Goal: Transaction & Acquisition: Download file/media

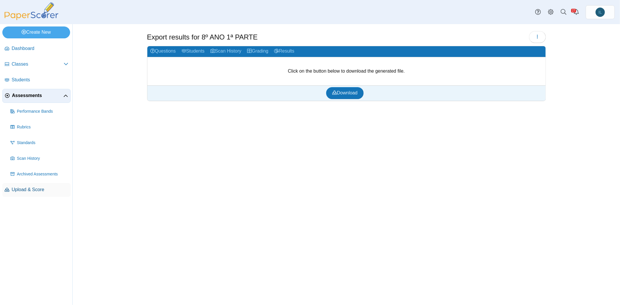
click at [30, 138] on span "Upload & Score" at bounding box center [40, 189] width 57 height 6
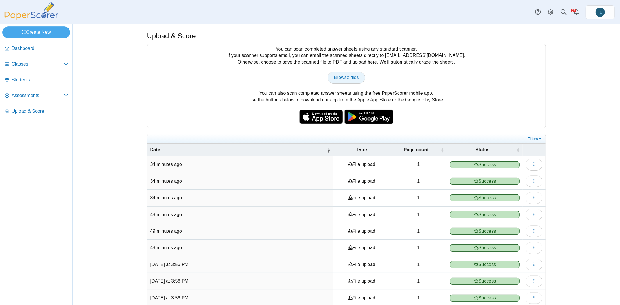
click at [347, 76] on span "Browse files" at bounding box center [345, 77] width 25 height 5
type input "**********"
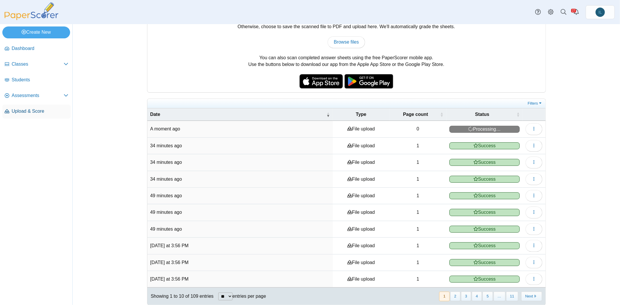
drag, startPoint x: 202, startPoint y: 1, endPoint x: 31, endPoint y: 111, distance: 203.4
click at [340, 43] on span "Browse files" at bounding box center [345, 42] width 25 height 5
type input "**********"
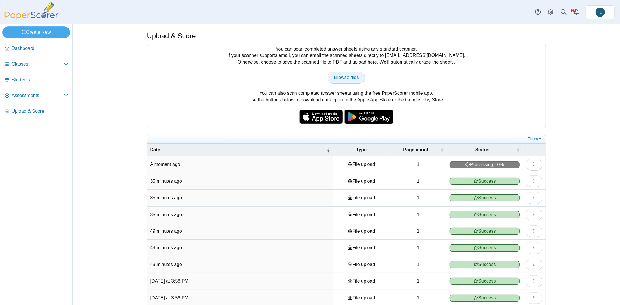
click at [344, 79] on span "Browse files" at bounding box center [345, 77] width 25 height 5
type input "**********"
click at [345, 81] on link "Browse files" at bounding box center [345, 78] width 37 height 12
type input "**********"
click at [331, 76] on link "Browse files" at bounding box center [345, 78] width 37 height 12
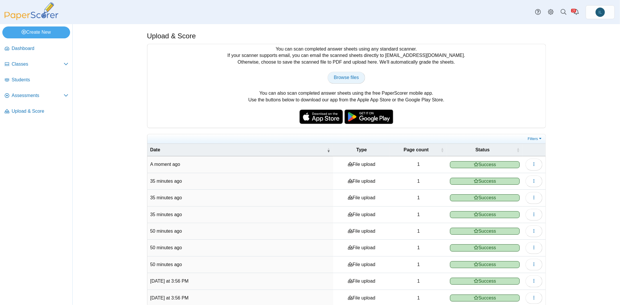
type input "**********"
click at [348, 78] on span "Browse files" at bounding box center [345, 77] width 25 height 5
type input "**********"
click at [348, 82] on link "Browse files" at bounding box center [345, 78] width 37 height 12
type input "**********"
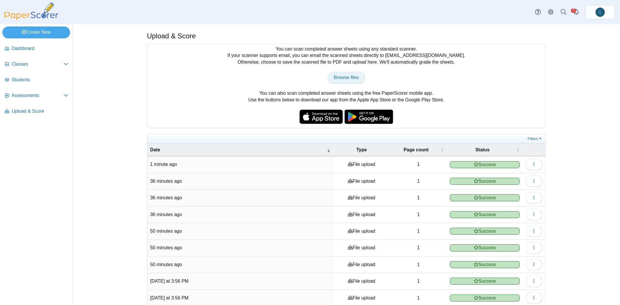
click at [339, 75] on span "Browse files" at bounding box center [345, 77] width 25 height 5
type input "**********"
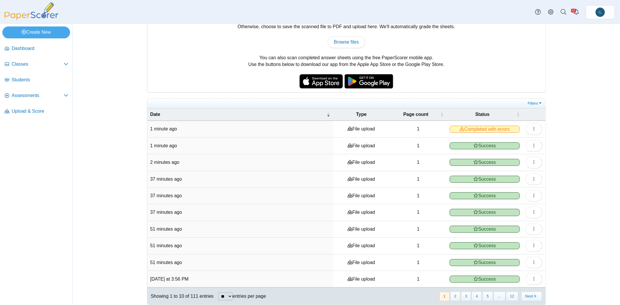
click at [487, 128] on span "Completed with errors" at bounding box center [484, 129] width 70 height 7
drag, startPoint x: 523, startPoint y: 124, endPoint x: 532, endPoint y: 128, distance: 9.9
click at [532, 128] on td "View scanned pages" at bounding box center [533, 129] width 23 height 17
click at [532, 128] on icon "button" at bounding box center [533, 128] width 5 height 5
click at [527, 138] on link "View scanned pages" at bounding box center [505, 140] width 70 height 9
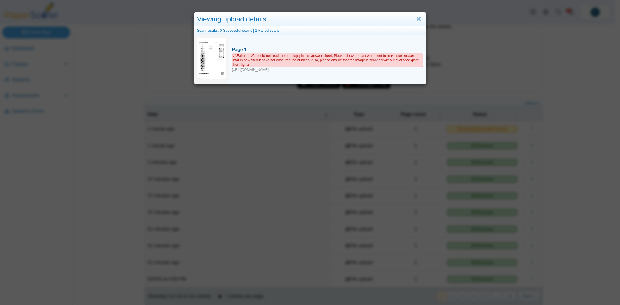
click at [274, 68] on div "Failure - We could not read the bubble(s) in this answer sheet. Please check th…" at bounding box center [327, 62] width 191 height 19
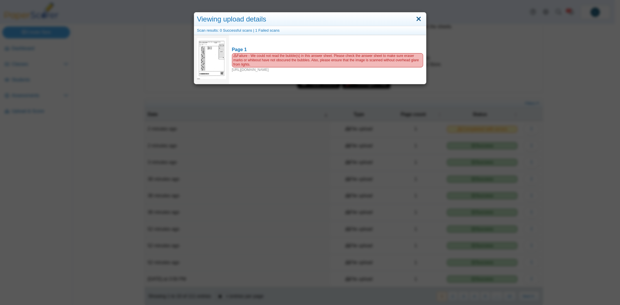
click at [417, 20] on link "Close" at bounding box center [418, 19] width 9 height 10
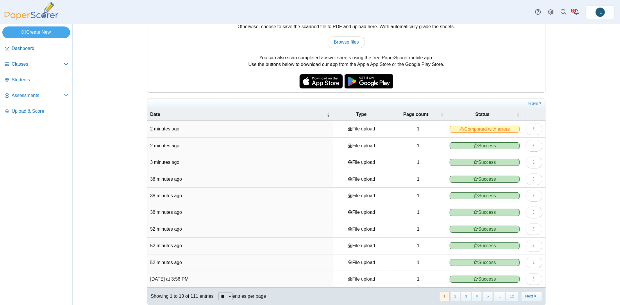
scroll to position [0, 0]
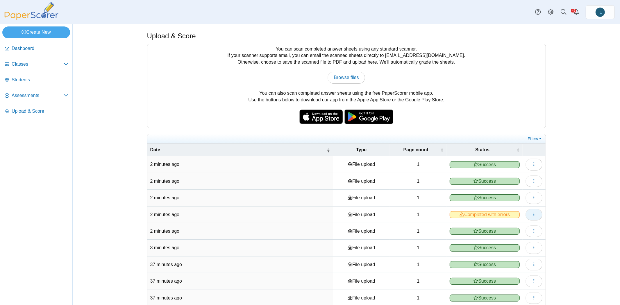
click at [528, 211] on button "button" at bounding box center [533, 215] width 17 height 12
click at [512, 224] on link "View scanned pages" at bounding box center [505, 224] width 70 height 9
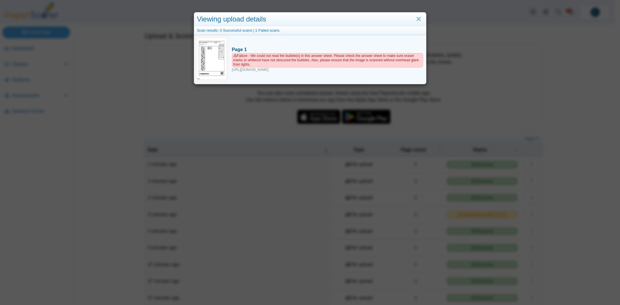
click at [256, 71] on div "Failure - We could not read the bubble(s) in this answer sheet. Please check th…" at bounding box center [327, 62] width 191 height 19
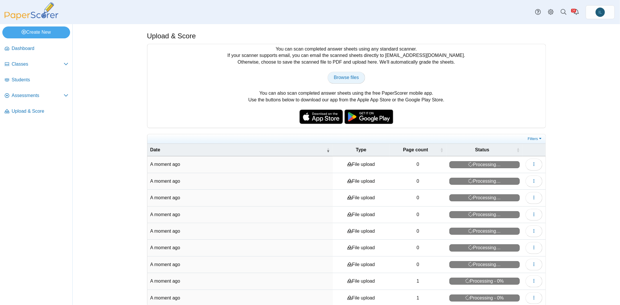
click at [346, 72] on link "Browse files" at bounding box center [345, 78] width 37 height 12
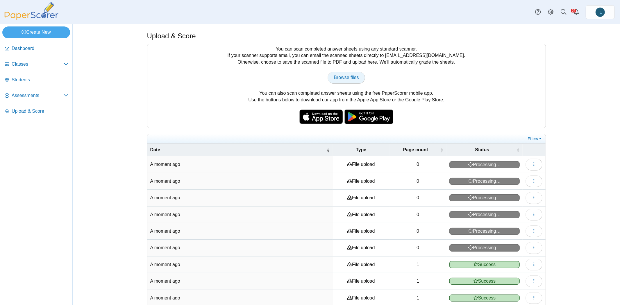
type input "**********"
click at [343, 76] on span "Browse files" at bounding box center [345, 77] width 25 height 5
type input "**********"
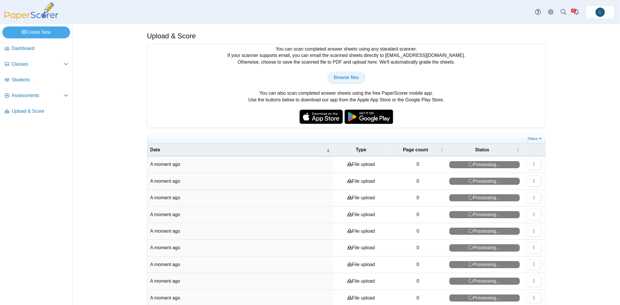
click at [351, 76] on span "Browse files" at bounding box center [345, 77] width 25 height 5
type input "**********"
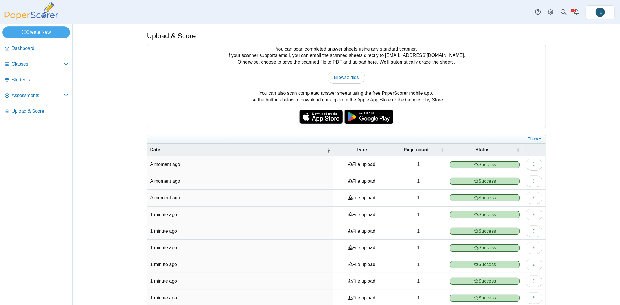
scroll to position [35, 0]
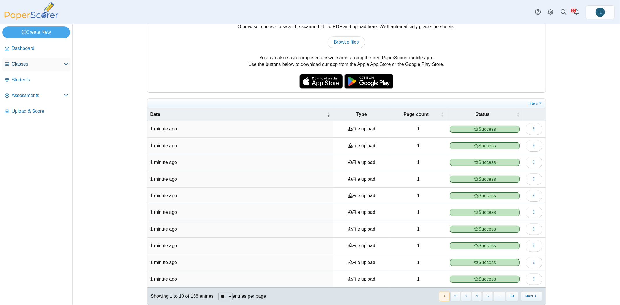
click at [29, 68] on link "Classes" at bounding box center [36, 65] width 68 height 14
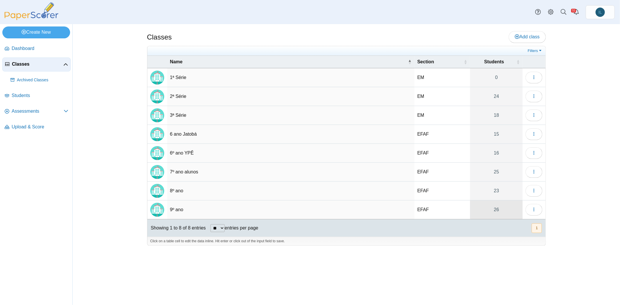
click at [494, 210] on link "26" at bounding box center [496, 209] width 53 height 19
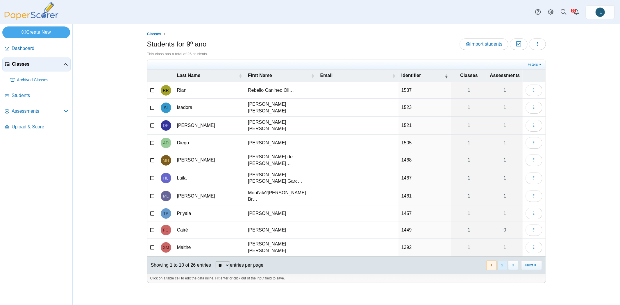
click at [505, 261] on button "2" at bounding box center [502, 266] width 10 height 10
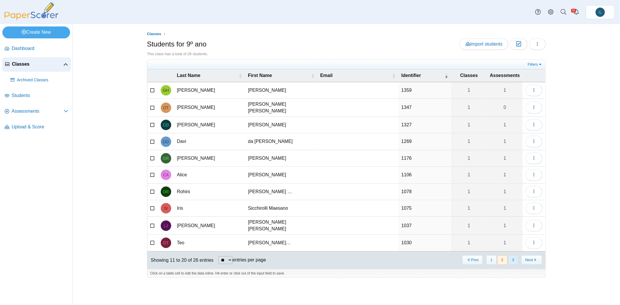
click at [511, 255] on button "3" at bounding box center [513, 260] width 10 height 10
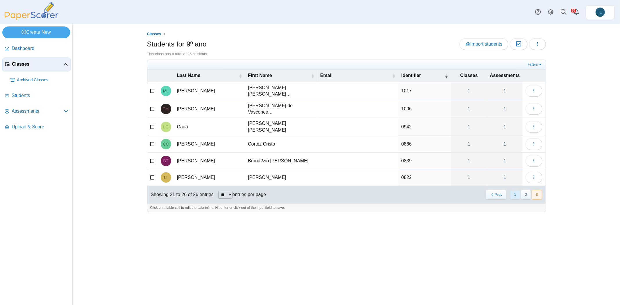
click at [517, 190] on button "1" at bounding box center [515, 195] width 10 height 10
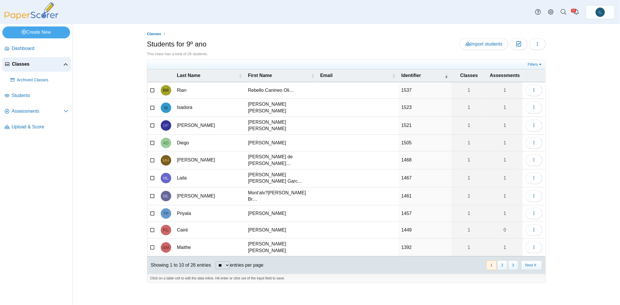
click at [152, 89] on icon at bounding box center [152, 89] width 5 height 4
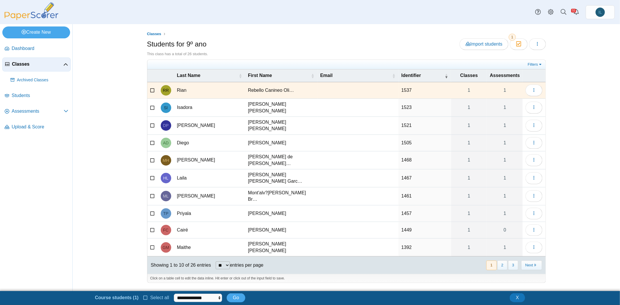
click at [151, 106] on icon at bounding box center [152, 107] width 5 height 4
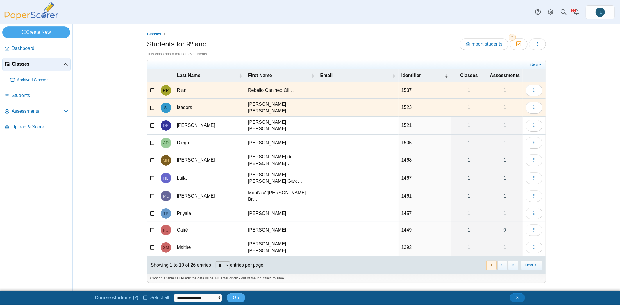
click at [151, 123] on icon at bounding box center [152, 125] width 5 height 4
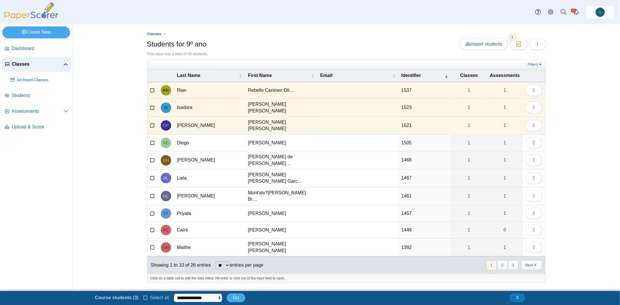
click at [153, 140] on icon at bounding box center [152, 142] width 5 height 4
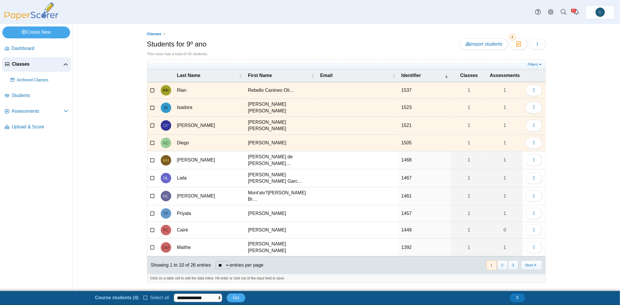
click at [152, 157] on icon at bounding box center [152, 159] width 5 height 4
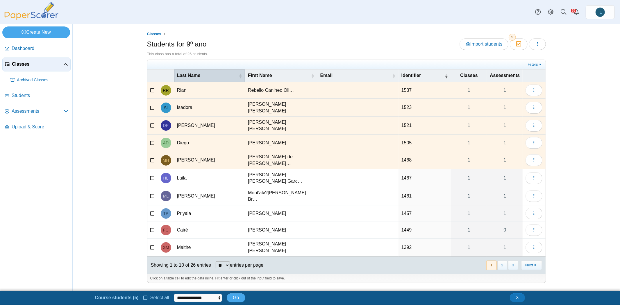
click at [239, 76] on span "\a Last Name\a : Activate to sort" at bounding box center [239, 76] width 3 height 6
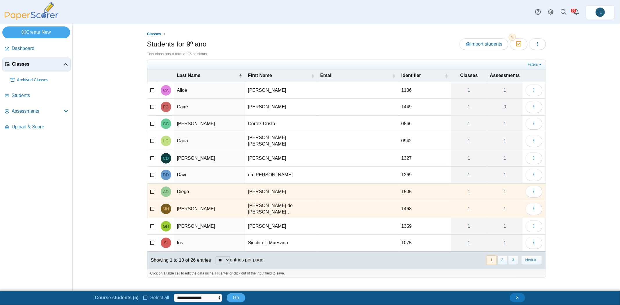
click at [151, 90] on icon at bounding box center [152, 89] width 5 height 4
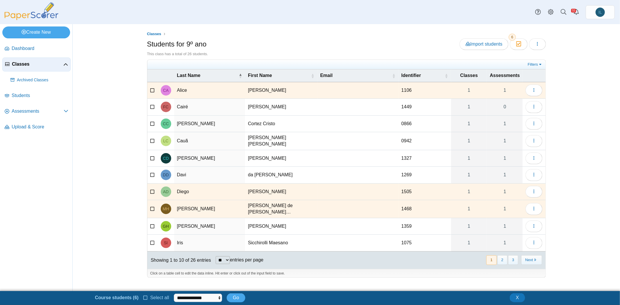
click at [151, 107] on icon at bounding box center [152, 106] width 5 height 4
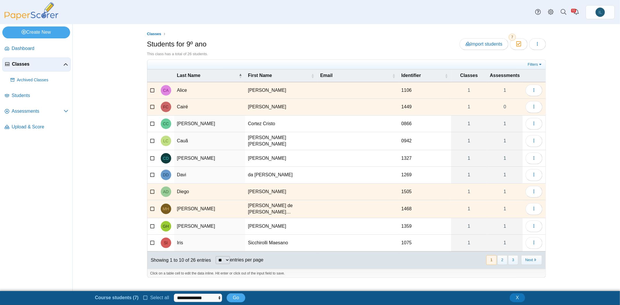
click at [151, 123] on icon at bounding box center [152, 123] width 5 height 4
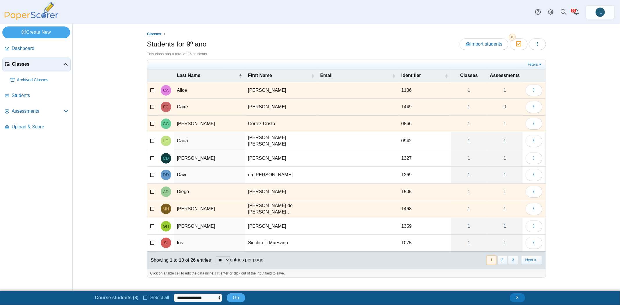
click at [150, 138] on icon at bounding box center [152, 140] width 5 height 4
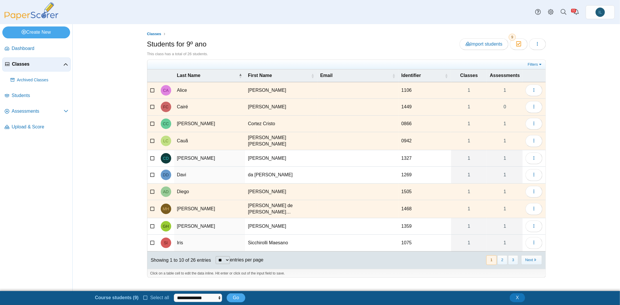
click at [150, 155] on icon at bounding box center [152, 157] width 5 height 4
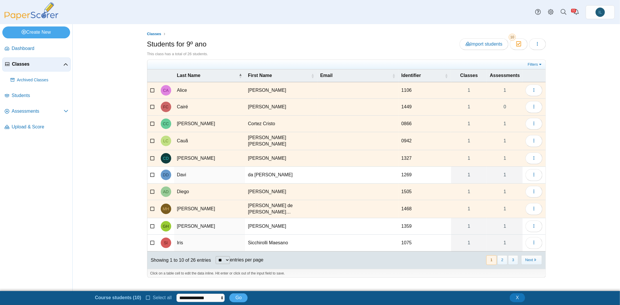
click at [151, 172] on icon at bounding box center [152, 174] width 5 height 4
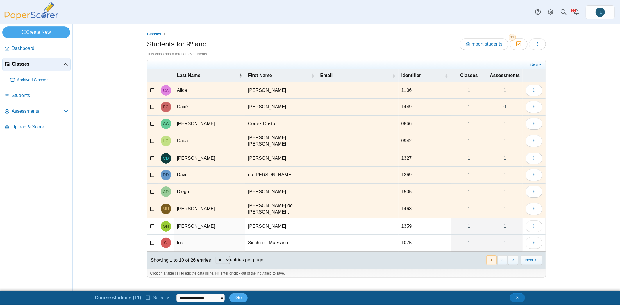
click at [150, 223] on icon at bounding box center [152, 225] width 5 height 4
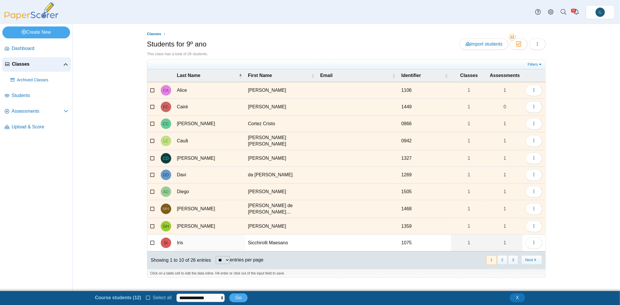
click at [151, 240] on icon at bounding box center [152, 242] width 5 height 4
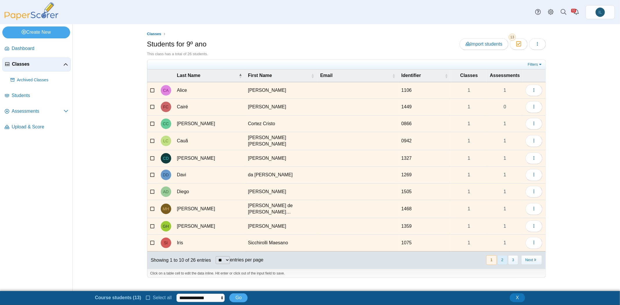
click at [501, 255] on button "2" at bounding box center [502, 260] width 10 height 10
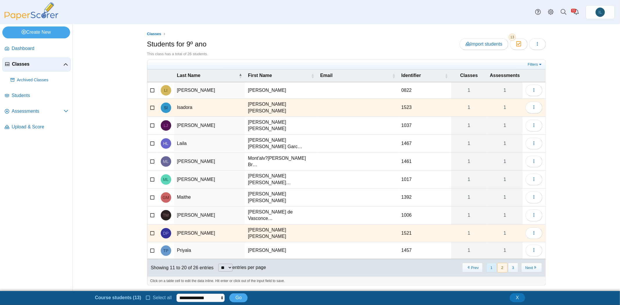
click at [494, 263] on button "1" at bounding box center [491, 268] width 10 height 10
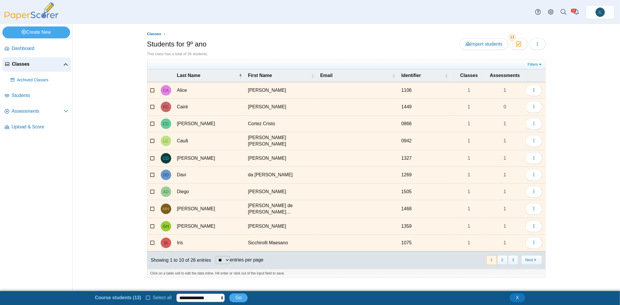
click at [151, 108] on label at bounding box center [152, 107] width 5 height 6
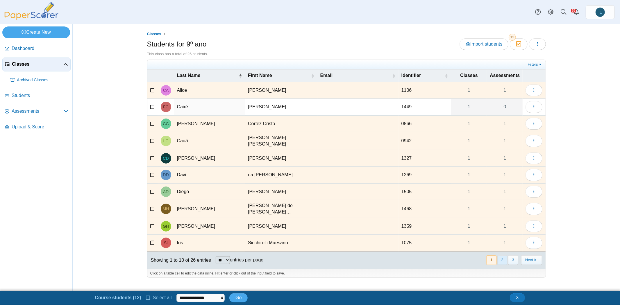
click at [506, 255] on button "2" at bounding box center [502, 260] width 10 height 10
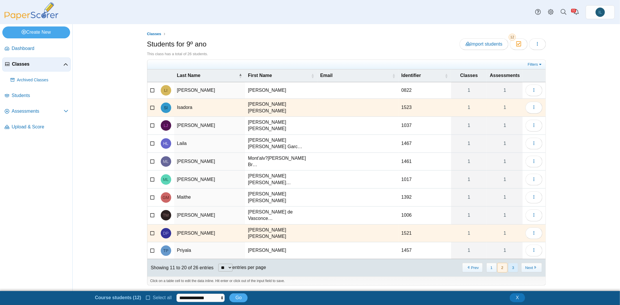
click at [512, 263] on button "3" at bounding box center [513, 268] width 10 height 10
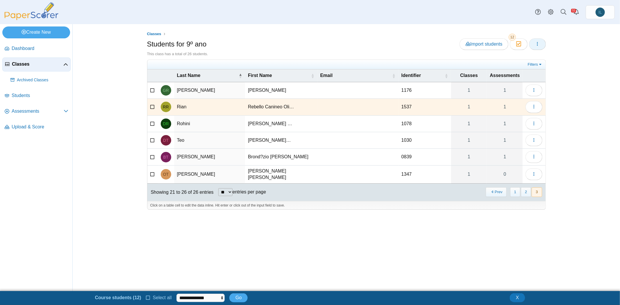
click at [538, 45] on icon "button" at bounding box center [537, 44] width 5 height 5
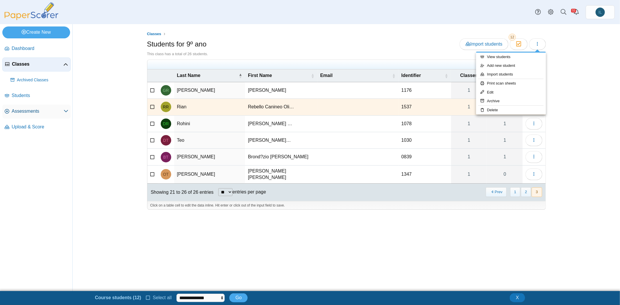
click at [40, 108] on span "Assessments" at bounding box center [38, 111] width 52 height 6
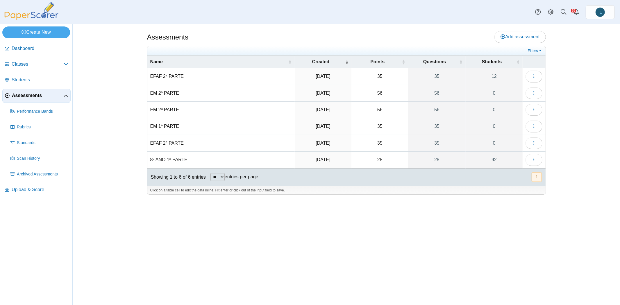
click at [154, 155] on td "8º ANO 1ª PARTE" at bounding box center [220, 160] width 147 height 17
click at [154, 157] on input "**********" at bounding box center [220, 160] width 141 height 12
type input "**********"
click at [201, 212] on div "Assessments Add assessment 35" at bounding box center [346, 164] width 436 height 281
click at [496, 159] on link "92" at bounding box center [493, 160] width 57 height 16
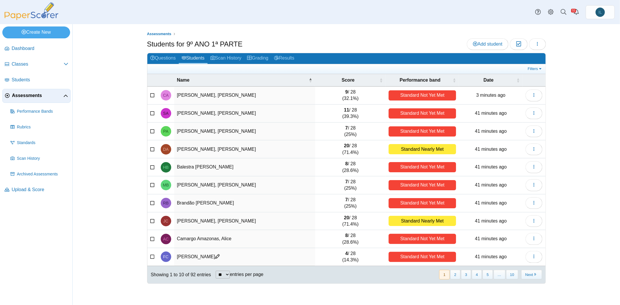
click at [35, 98] on span "Assessments" at bounding box center [37, 95] width 51 height 6
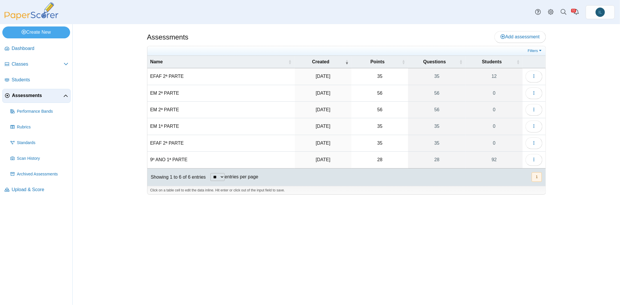
click at [151, 157] on td "9º ANO 1ª PARTE" at bounding box center [220, 160] width 147 height 17
click at [154, 157] on input "**********" at bounding box center [220, 160] width 141 height 12
type input "**********"
click at [162, 168] on div "Showing 1 to 6 of 6 entries" at bounding box center [176, 176] width 58 height 17
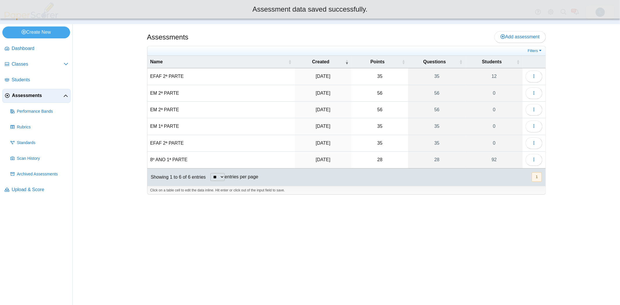
click at [245, 249] on div "Assessments Add assessment 35" at bounding box center [346, 164] width 436 height 281
click at [440, 152] on link "28" at bounding box center [437, 160] width 58 height 16
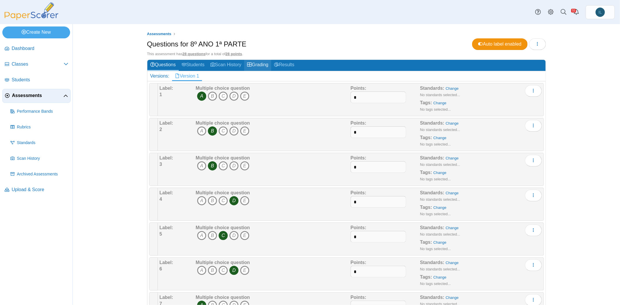
click at [256, 60] on link "Grading" at bounding box center [257, 65] width 27 height 11
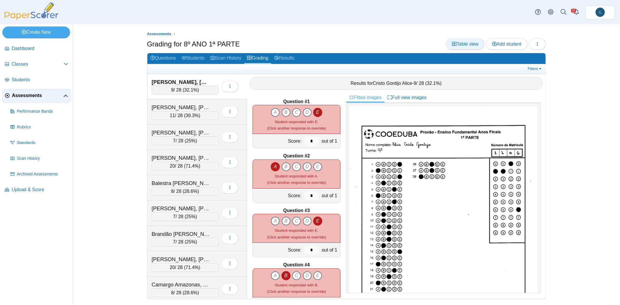
click at [470, 44] on span "Table view" at bounding box center [465, 44] width 26 height 5
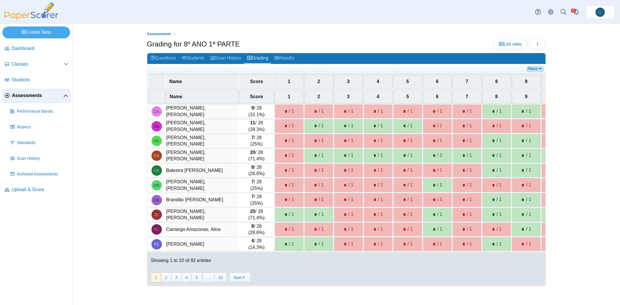
click at [536, 66] on link "Filters" at bounding box center [535, 69] width 18 height 6
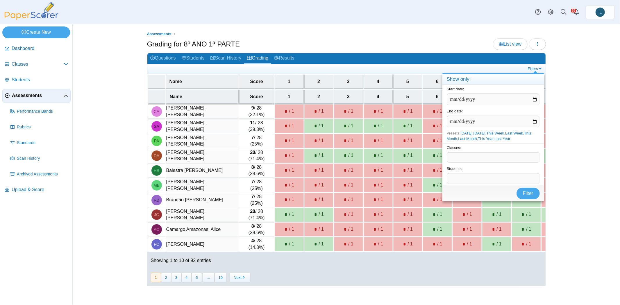
drag, startPoint x: 482, startPoint y: 163, endPoint x: 484, endPoint y: 154, distance: 9.1
click at [484, 154] on div "Classes: ​" at bounding box center [493, 153] width 102 height 21
click at [484, 154] on span at bounding box center [493, 157] width 92 height 10
click at [523, 192] on span "Filter" at bounding box center [528, 193] width 10 height 5
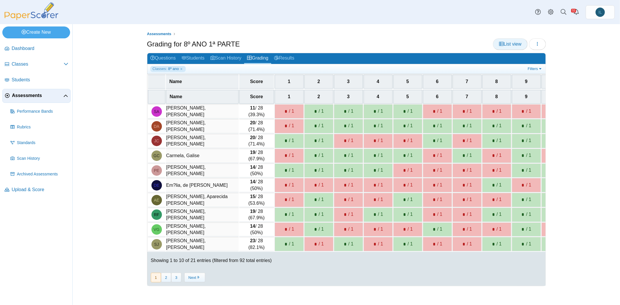
click at [515, 48] on link "List view" at bounding box center [510, 44] width 35 height 12
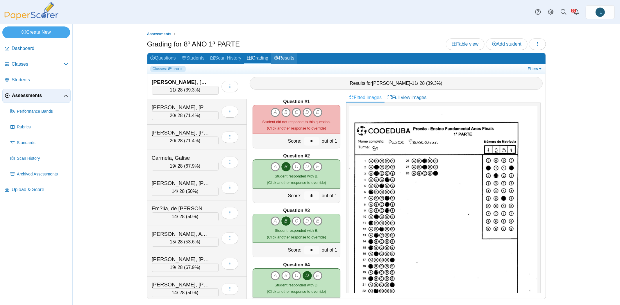
click at [284, 60] on link "Results" at bounding box center [284, 58] width 26 height 11
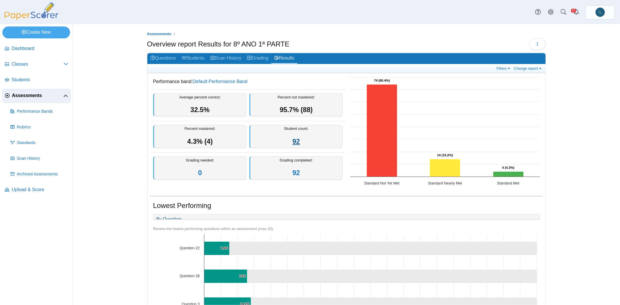
click at [292, 140] on link "92" at bounding box center [296, 142] width 8 height 8
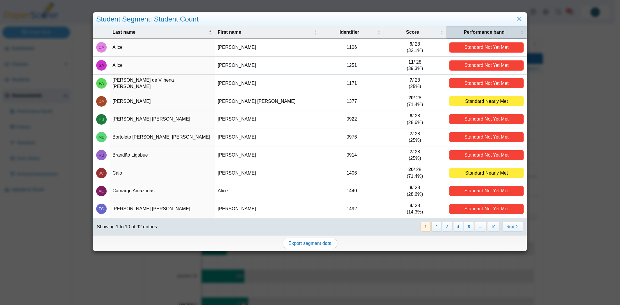
click at [476, 30] on span "Performance band" at bounding box center [484, 32] width 70 height 6
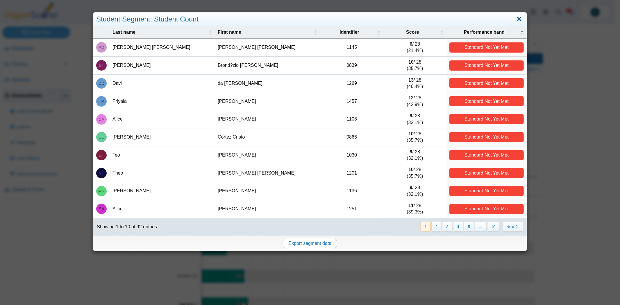
click at [516, 22] on link "Close" at bounding box center [518, 19] width 9 height 10
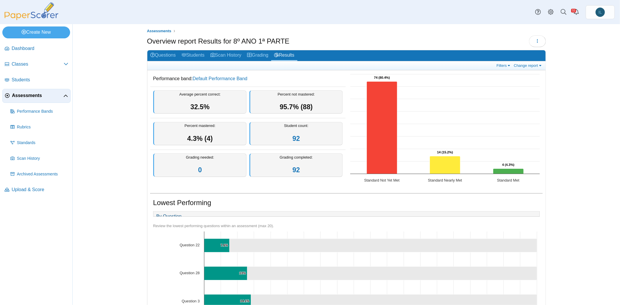
scroll to position [3, 0]
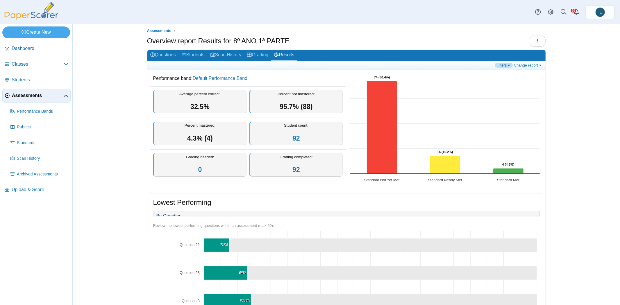
click at [502, 66] on link "Filters" at bounding box center [504, 65] width 18 height 5
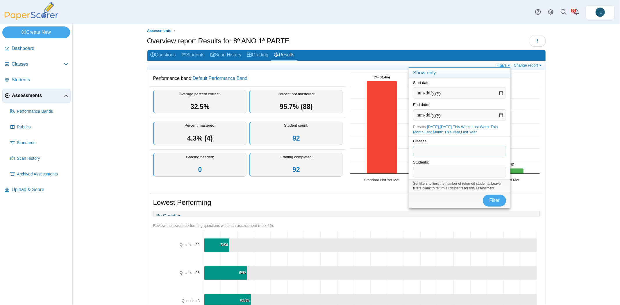
click at [450, 152] on span at bounding box center [459, 151] width 92 height 10
click at [491, 198] on span "Filter" at bounding box center [494, 200] width 10 height 5
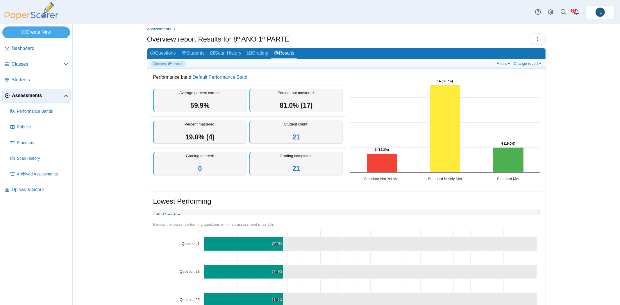
scroll to position [7, 0]
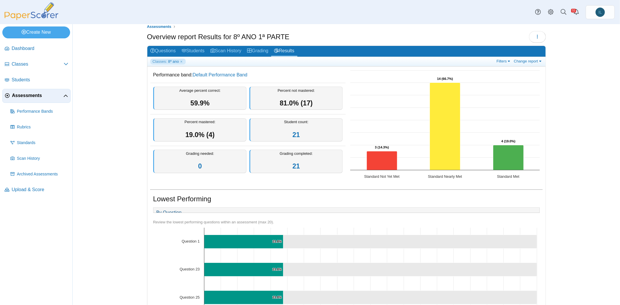
click at [429, 46] on h2 "Questions Students Scan History Grading Results" at bounding box center [346, 51] width 398 height 11
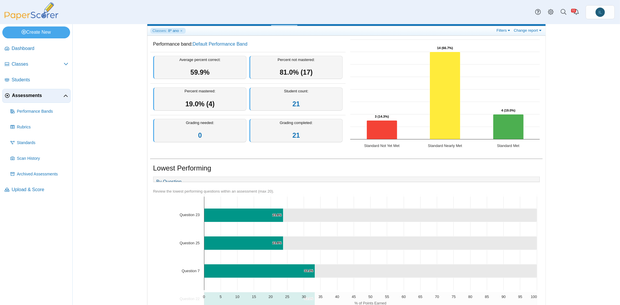
scroll to position [0, 0]
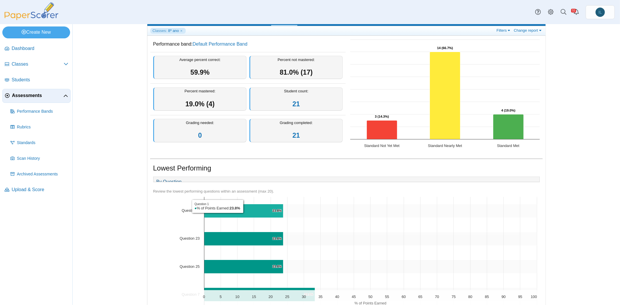
click at [242, 209] on icon "Question 1, 23.8%. % of Points Earned." at bounding box center [243, 211] width 79 height 14
click at [256, 213] on icon "Question 1, 23.8%. % of Points Earned." at bounding box center [243, 211] width 79 height 14
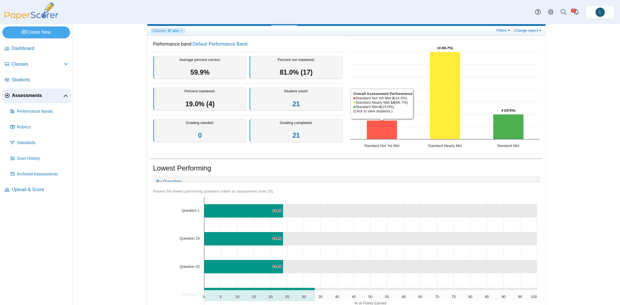
click at [382, 125] on icon "Standard Not Yet Met, 3. Overall Assessment Performance." at bounding box center [381, 130] width 30 height 19
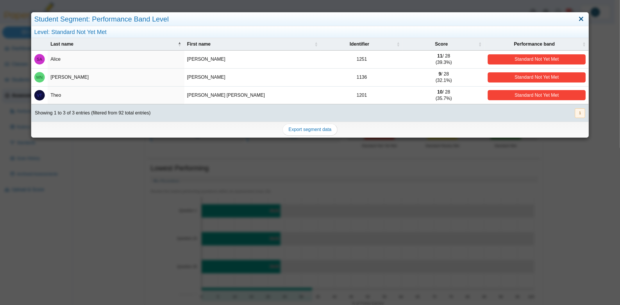
click at [577, 17] on link "Close" at bounding box center [581, 19] width 9 height 10
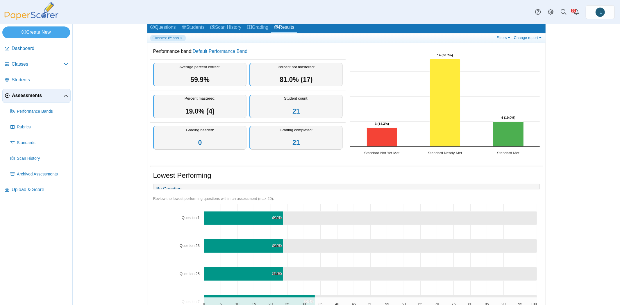
click at [37, 95] on span "Assessments" at bounding box center [37, 95] width 51 height 6
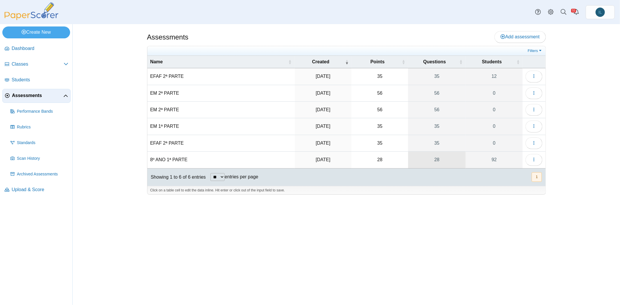
click at [443, 157] on link "28" at bounding box center [437, 160] width 58 height 16
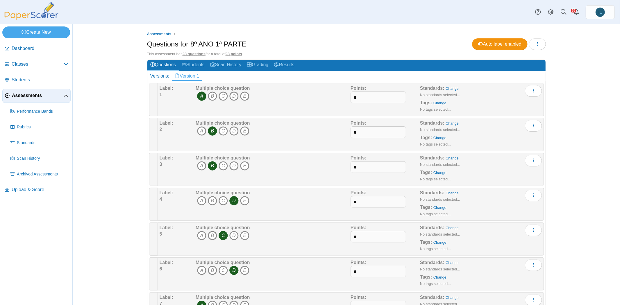
click at [200, 96] on icon "A" at bounding box center [201, 95] width 9 height 9
click at [212, 132] on icon "B" at bounding box center [212, 130] width 9 height 9
click at [185, 79] on link "Version 1" at bounding box center [187, 76] width 30 height 10
click at [532, 43] on button "button" at bounding box center [537, 44] width 17 height 12
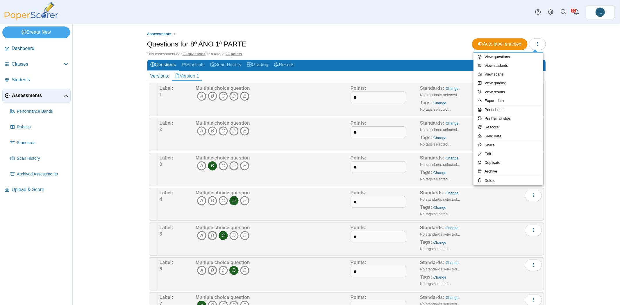
click at [207, 159] on b "Multiple choice question" at bounding box center [222, 157] width 54 height 5
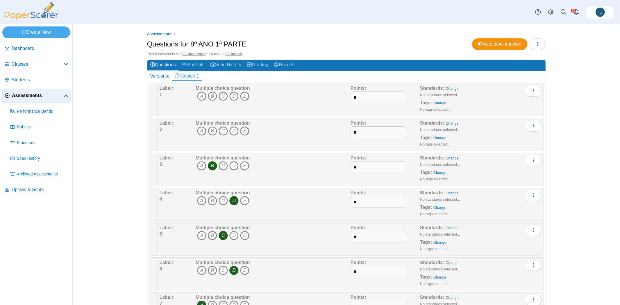
click at [209, 166] on icon "B" at bounding box center [212, 165] width 9 height 9
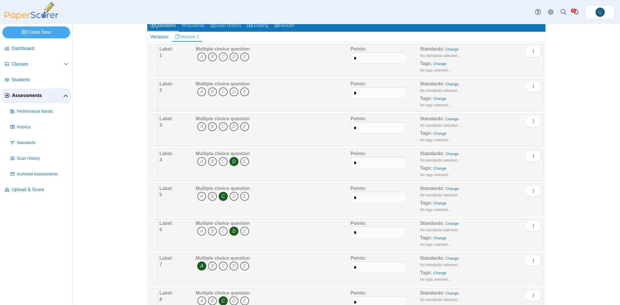
scroll to position [40, 0]
click at [234, 157] on icon "D" at bounding box center [233, 161] width 9 height 9
click at [225, 191] on icon "C" at bounding box center [222, 195] width 9 height 9
click at [235, 226] on icon "D" at bounding box center [233, 230] width 9 height 9
click at [200, 263] on icon "A" at bounding box center [201, 265] width 9 height 9
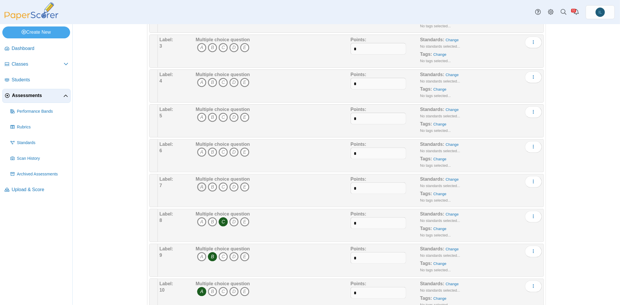
scroll to position [119, 0]
click at [209, 252] on icon "B" at bounding box center [212, 256] width 9 height 9
click at [222, 213] on b "Multiple choice question" at bounding box center [222, 213] width 54 height 5
click at [222, 218] on icon "C" at bounding box center [222, 221] width 9 height 9
click at [201, 287] on icon "A" at bounding box center [201, 291] width 9 height 9
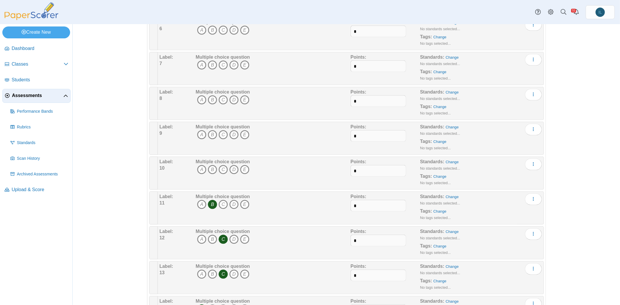
scroll to position [240, 0]
click at [210, 202] on icon "B" at bounding box center [212, 204] width 9 height 9
click at [222, 234] on icon "C" at bounding box center [222, 238] width 9 height 9
click at [223, 271] on icon "C" at bounding box center [222, 273] width 9 height 9
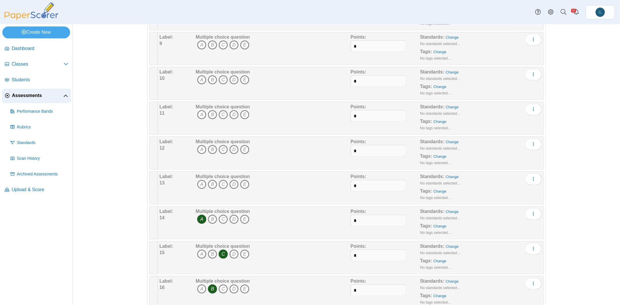
scroll to position [330, 0]
click at [201, 217] on icon "A" at bounding box center [201, 218] width 9 height 9
click at [218, 249] on icon "C" at bounding box center [222, 253] width 9 height 9
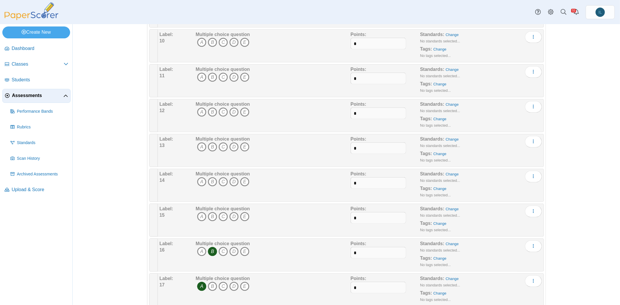
click at [212, 247] on icon "B" at bounding box center [212, 251] width 9 height 9
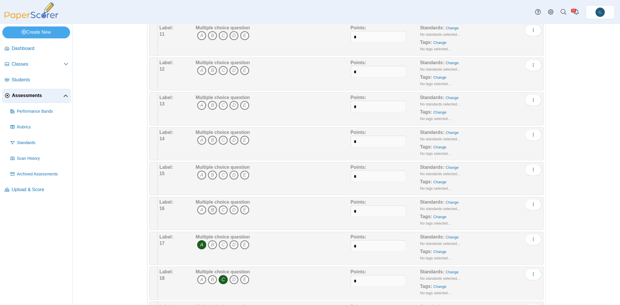
scroll to position [410, 0]
click at [200, 240] on icon "A" at bounding box center [201, 244] width 9 height 9
click at [220, 274] on icon "C" at bounding box center [222, 278] width 9 height 9
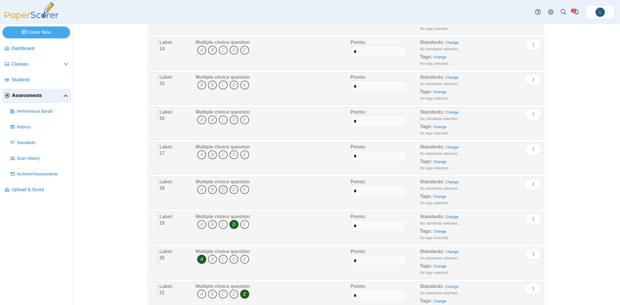
scroll to position [500, 0]
click at [229, 219] on icon "D" at bounding box center [233, 223] width 9 height 9
click at [200, 254] on icon "A" at bounding box center [201, 258] width 9 height 9
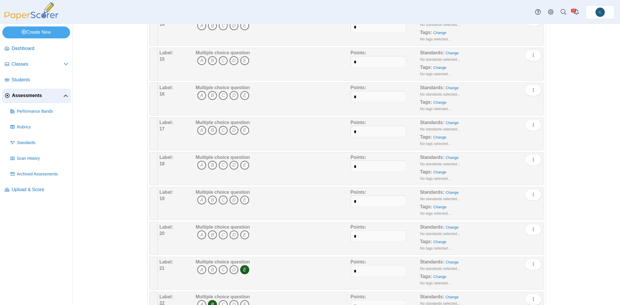
scroll to position [524, 0]
click at [241, 268] on span "A B C D E" at bounding box center [222, 270] width 54 height 11
click at [243, 265] on icon "E" at bounding box center [244, 269] width 9 height 9
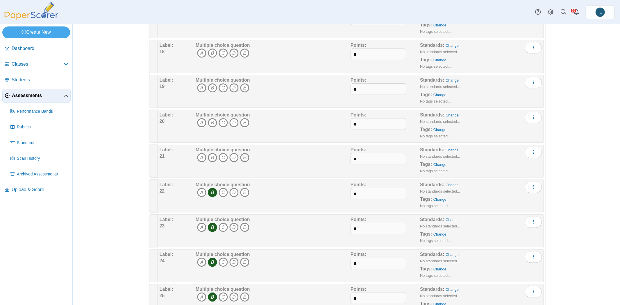
scroll to position [637, 0]
click at [211, 189] on span "A B C D E" at bounding box center [222, 191] width 54 height 11
click at [210, 187] on icon "B" at bounding box center [212, 190] width 9 height 9
click at [211, 221] on icon "B" at bounding box center [212, 225] width 9 height 9
click at [218, 256] on icon "C" at bounding box center [222, 260] width 9 height 9
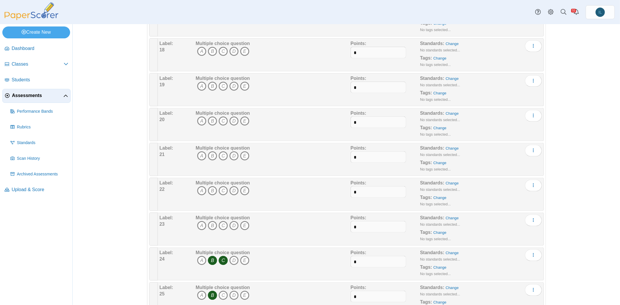
click at [211, 256] on icon "B" at bounding box center [212, 260] width 9 height 9
click at [218, 256] on icon "C" at bounding box center [222, 260] width 9 height 9
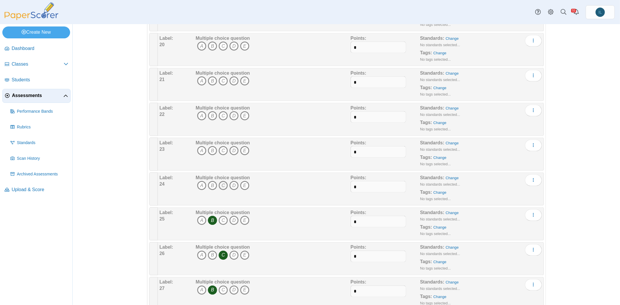
scroll to position [714, 0]
click at [205, 214] on span "A B C D E" at bounding box center [222, 219] width 54 height 11
click at [210, 214] on icon "B" at bounding box center [212, 218] width 9 height 9
click at [220, 249] on icon "C" at bounding box center [222, 253] width 9 height 9
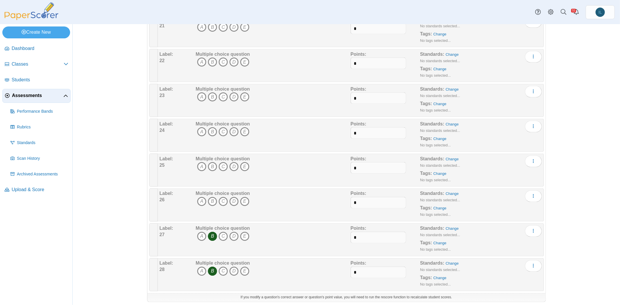
click at [211, 232] on icon "B" at bounding box center [212, 236] width 9 height 9
click at [213, 267] on icon "B" at bounding box center [212, 271] width 9 height 9
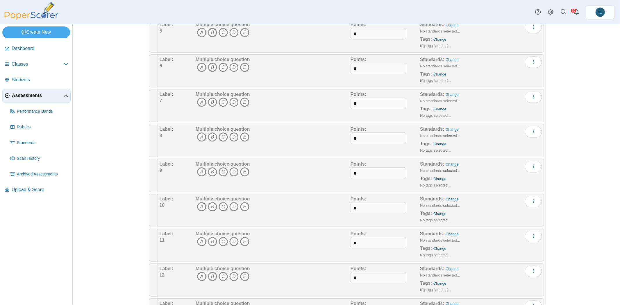
scroll to position [0, 0]
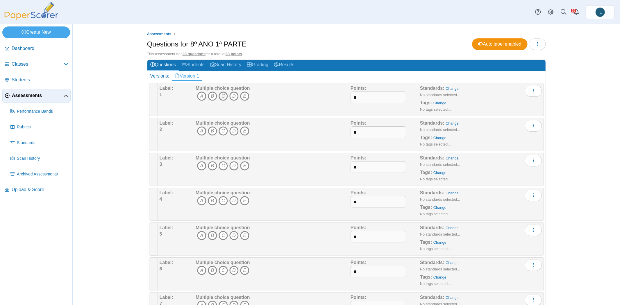
click at [221, 94] on icon "C" at bounding box center [222, 95] width 9 height 9
click at [199, 128] on icon "A" at bounding box center [201, 130] width 9 height 9
click at [242, 166] on icon "E" at bounding box center [244, 165] width 9 height 9
click at [218, 198] on icon "C" at bounding box center [222, 200] width 9 height 9
click at [229, 231] on icon "D" at bounding box center [233, 235] width 9 height 9
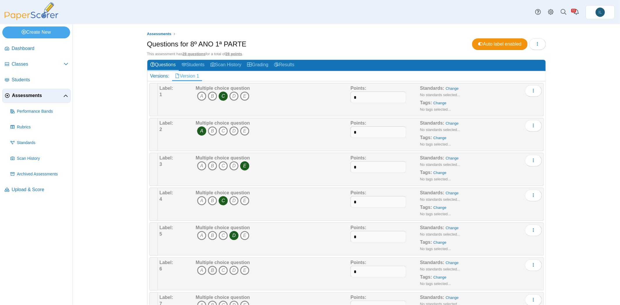
click at [212, 268] on icon "B" at bounding box center [212, 270] width 9 height 9
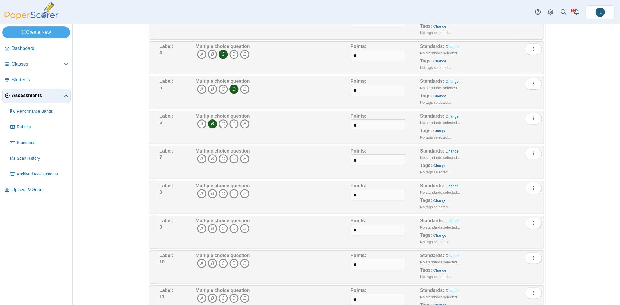
scroll to position [148, 0]
click at [232, 155] on icon "D" at bounding box center [233, 157] width 9 height 9
click at [218, 188] on icon "C" at bounding box center [222, 192] width 9 height 9
click at [211, 223] on icon "B" at bounding box center [212, 227] width 9 height 9
click at [209, 258] on icon "B" at bounding box center [212, 262] width 9 height 9
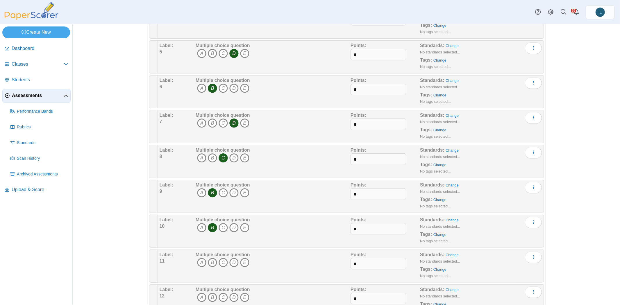
scroll to position [182, 0]
click at [220, 258] on icon "C" at bounding box center [222, 262] width 9 height 9
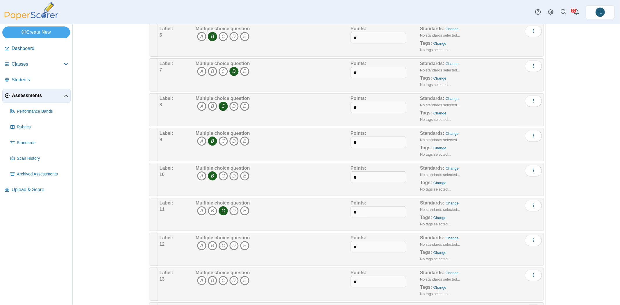
click at [222, 241] on icon "C" at bounding box center [222, 245] width 9 height 9
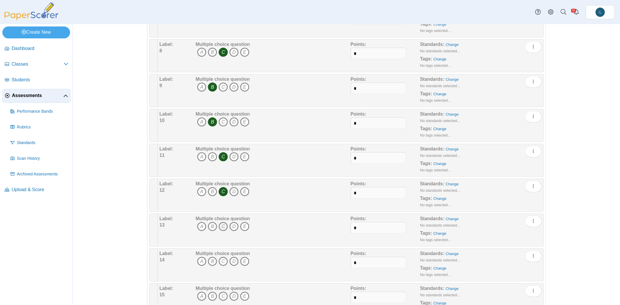
click at [222, 225] on icon "C" at bounding box center [222, 226] width 9 height 9
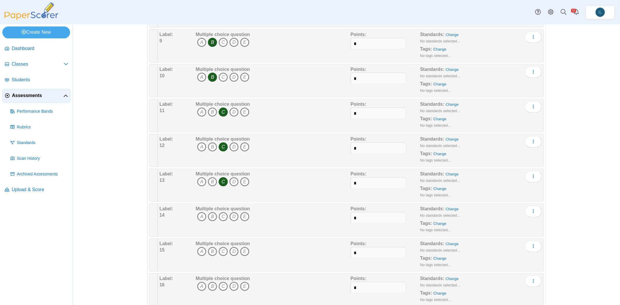
scroll to position [335, 0]
click at [209, 210] on icon "B" at bounding box center [212, 214] width 9 height 9
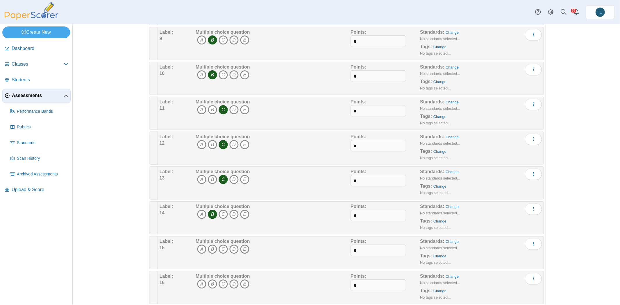
click at [241, 247] on icon "E" at bounding box center [244, 249] width 9 height 9
click at [210, 282] on icon "B" at bounding box center [212, 283] width 9 height 9
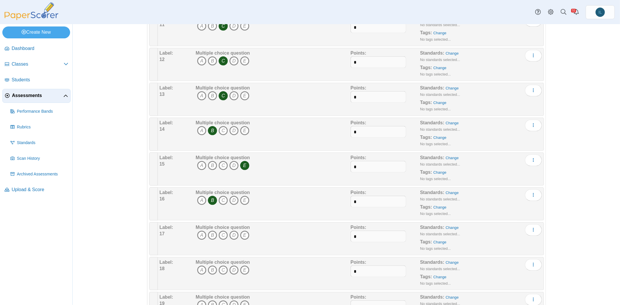
scroll to position [419, 0]
click at [201, 230] on icon "A" at bounding box center [201, 234] width 9 height 9
click at [231, 265] on icon "D" at bounding box center [233, 269] width 9 height 9
click at [219, 300] on icon "C" at bounding box center [222, 304] width 9 height 9
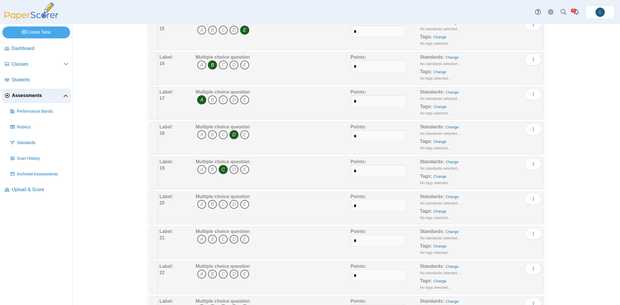
scroll to position [554, 0]
click at [201, 200] on icon "A" at bounding box center [201, 204] width 9 height 9
click at [211, 234] on icon "B" at bounding box center [212, 238] width 9 height 9
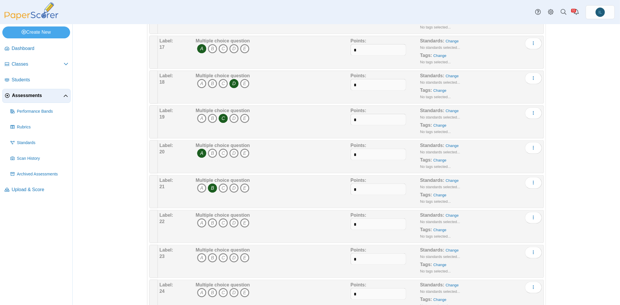
scroll to position [606, 0]
click at [221, 217] on icon "C" at bounding box center [222, 221] width 9 height 9
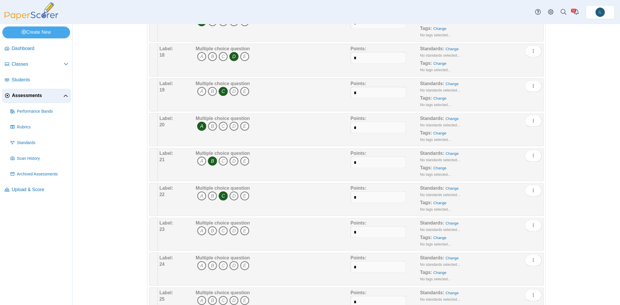
scroll to position [644, 0]
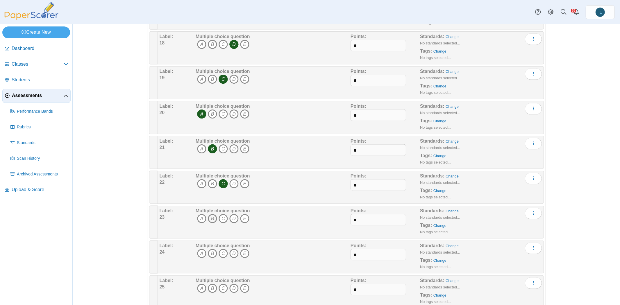
click at [211, 214] on icon "B" at bounding box center [212, 218] width 9 height 9
click at [209, 249] on icon "B" at bounding box center [212, 253] width 9 height 9
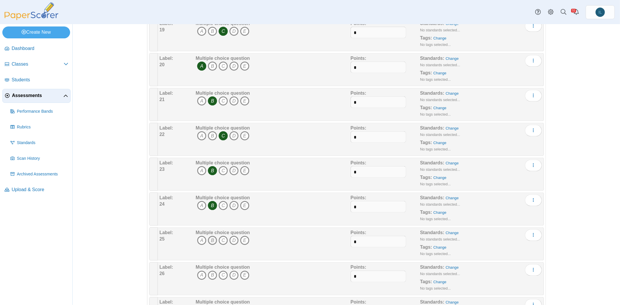
scroll to position [692, 0]
click at [210, 201] on icon "B" at bounding box center [212, 205] width 9 height 9
click at [219, 201] on icon "C" at bounding box center [222, 205] width 9 height 9
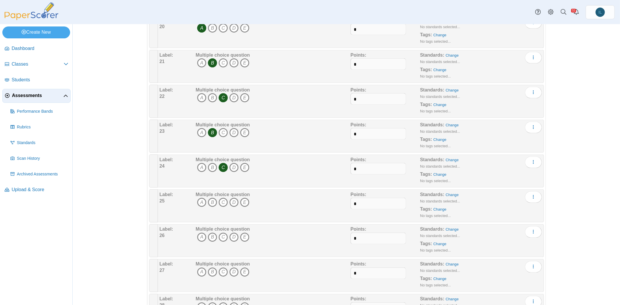
scroll to position [730, 0]
click at [219, 198] on icon "C" at bounding box center [222, 202] width 9 height 9
click at [220, 232] on icon "C" at bounding box center [222, 236] width 9 height 9
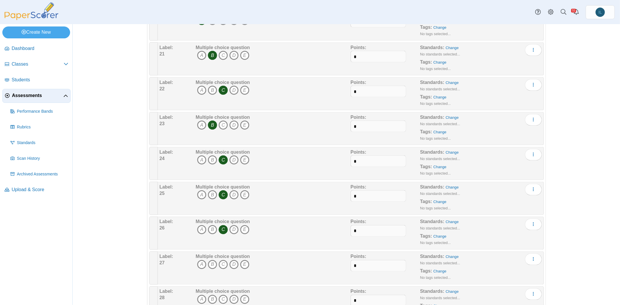
scroll to position [741, 0]
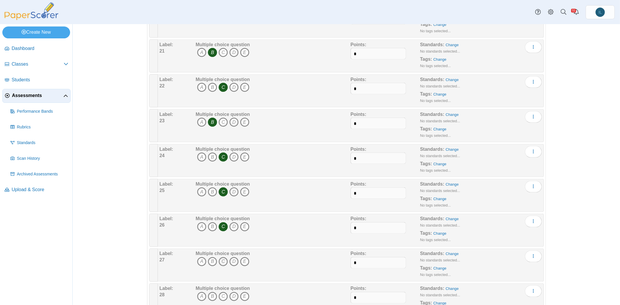
click at [219, 257] on icon "C" at bounding box center [222, 261] width 9 height 9
click at [200, 292] on icon "A" at bounding box center [201, 296] width 9 height 9
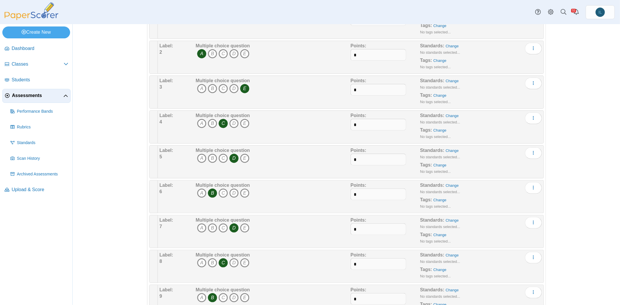
scroll to position [0, 0]
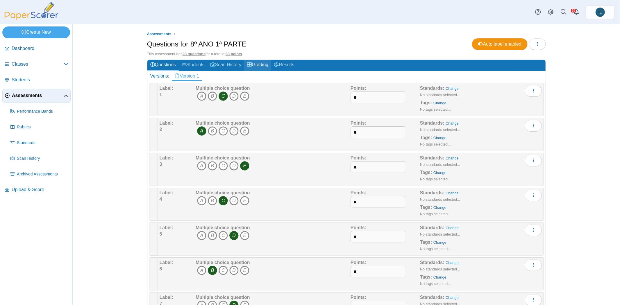
click at [263, 64] on link "Grading" at bounding box center [257, 65] width 27 height 11
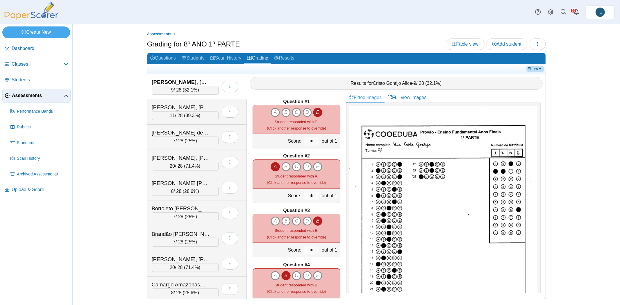
click at [537, 69] on link "Filters" at bounding box center [535, 69] width 18 height 6
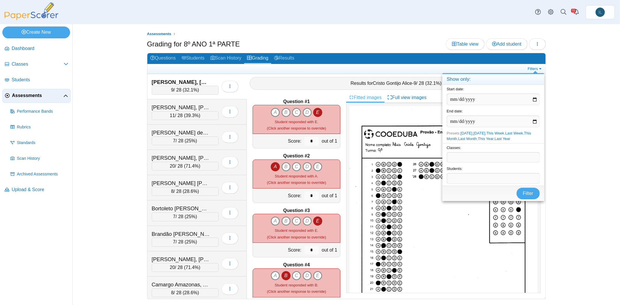
click at [536, 51] on div "Assessments Grading for 8º ANO 1ª PARTE Table view Add student Loading…" at bounding box center [346, 168] width 399 height 274
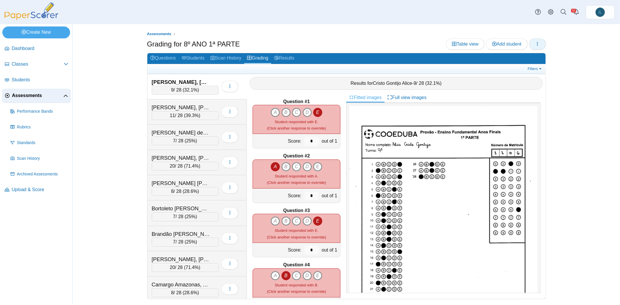
click at [536, 47] on button "button" at bounding box center [537, 44] width 17 height 12
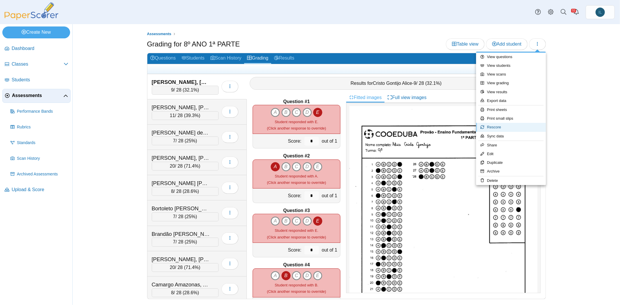
click at [498, 129] on link "Rescore" at bounding box center [511, 127] width 70 height 9
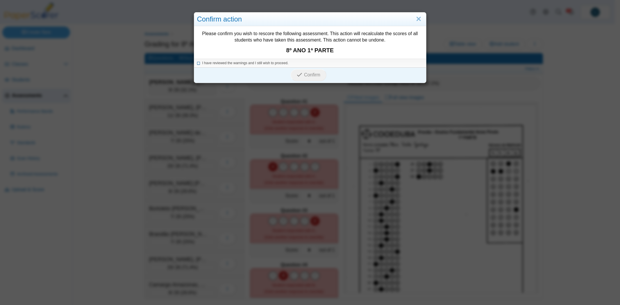
click at [197, 63] on icon at bounding box center [198, 62] width 3 height 3
click at [305, 78] on button "Confirm" at bounding box center [308, 75] width 36 height 12
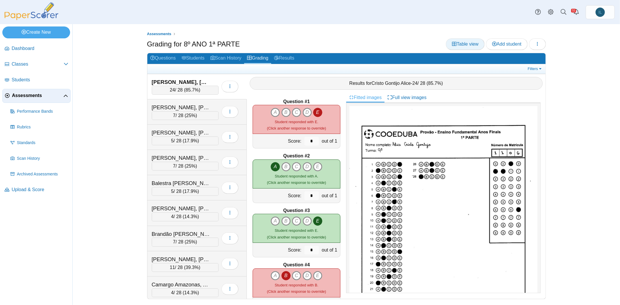
click at [466, 47] on link "Table view" at bounding box center [465, 44] width 39 height 12
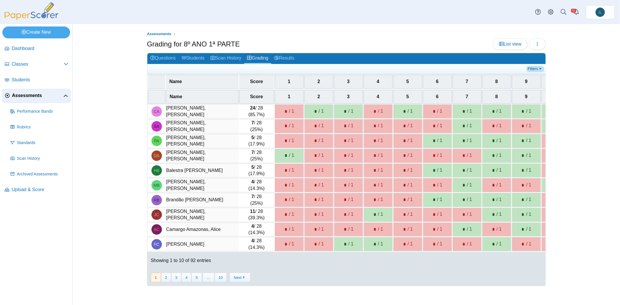
click at [535, 66] on link "Filters" at bounding box center [535, 69] width 18 height 6
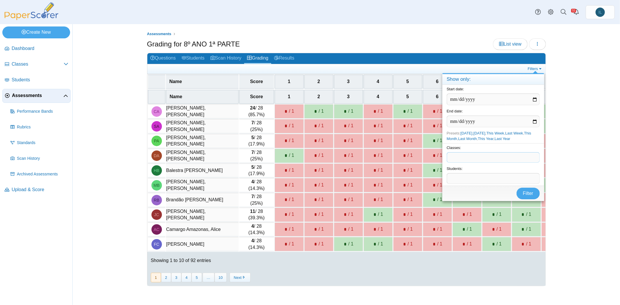
click at [469, 155] on span at bounding box center [493, 157] width 92 height 10
click at [521, 192] on button "Filter" at bounding box center [527, 194] width 23 height 12
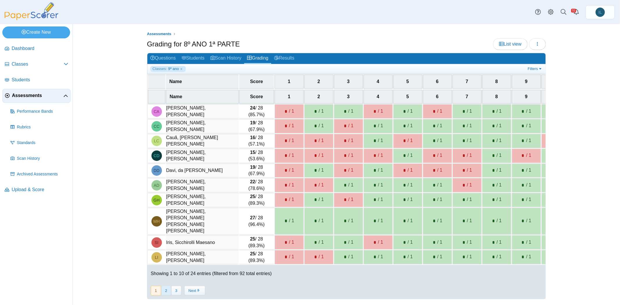
click at [164, 286] on button "2" at bounding box center [166, 291] width 10 height 10
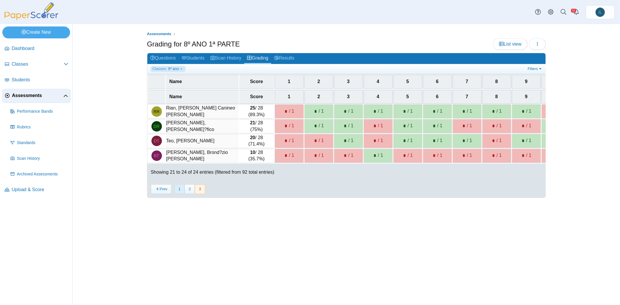
click at [175, 190] on button "1" at bounding box center [179, 189] width 10 height 10
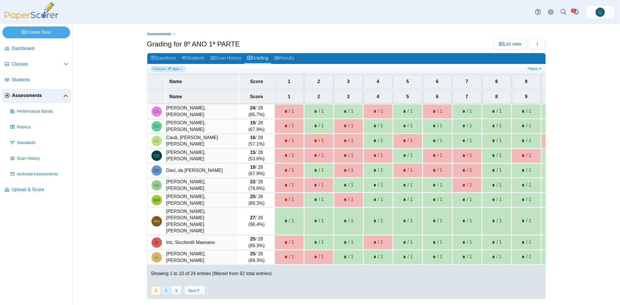
click at [166, 286] on button "2" at bounding box center [166, 291] width 10 height 10
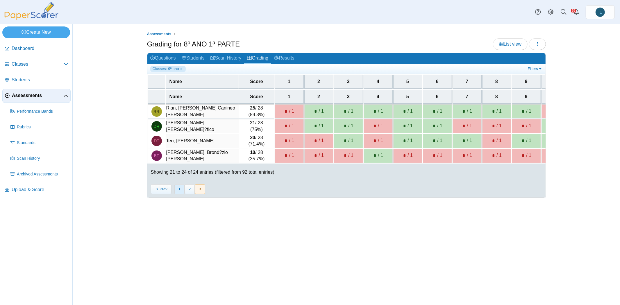
click at [178, 193] on button "1" at bounding box center [179, 189] width 10 height 10
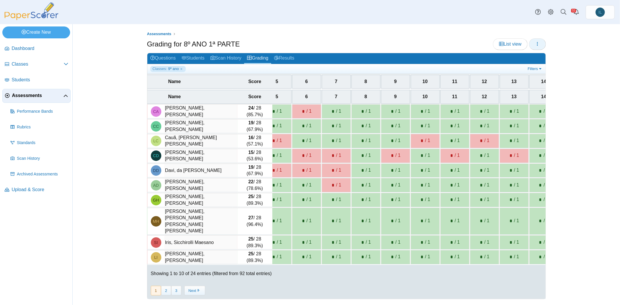
click at [535, 43] on icon "button" at bounding box center [537, 44] width 5 height 5
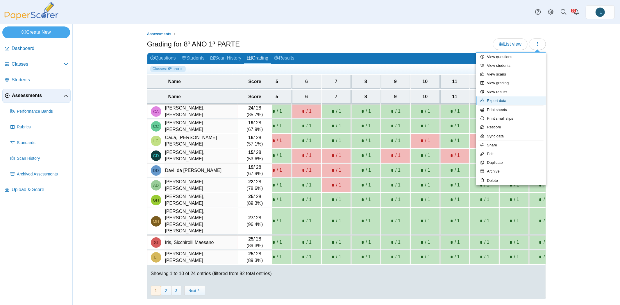
click at [505, 102] on link "Export data" at bounding box center [511, 100] width 70 height 9
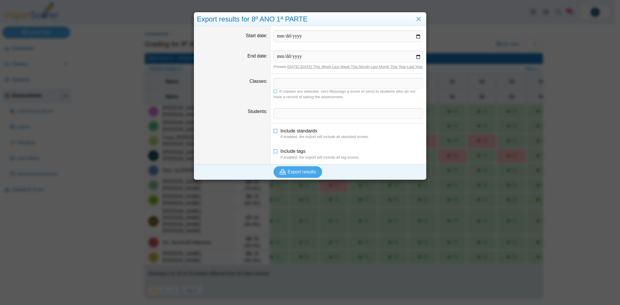
click at [288, 85] on span at bounding box center [348, 83] width 149 height 10
click at [296, 174] on span "Export results" at bounding box center [302, 171] width 28 height 5
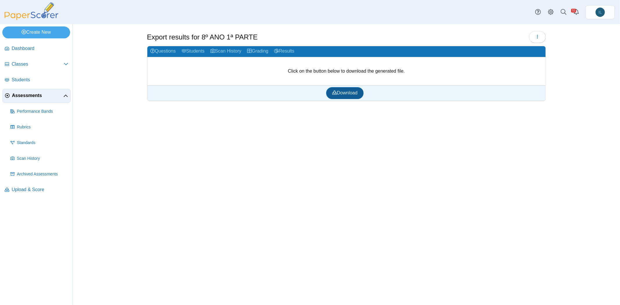
click at [353, 90] on span "Download" at bounding box center [344, 92] width 25 height 5
click at [348, 89] on link "Download" at bounding box center [344, 93] width 37 height 12
